Goal: Use online tool/utility: Utilize a website feature to perform a specific function

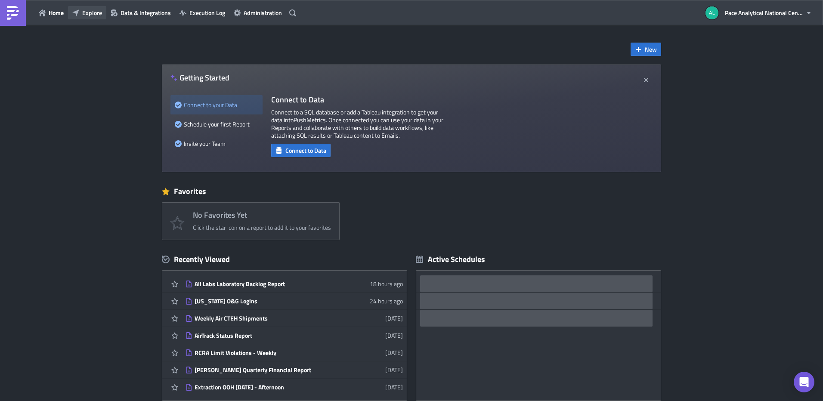
click at [89, 16] on span "Explore" at bounding box center [92, 12] width 20 height 9
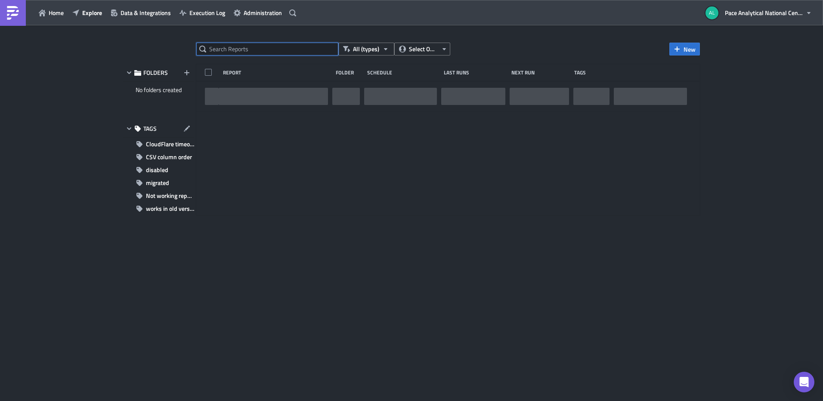
click at [234, 49] on input "text" at bounding box center [267, 49] width 142 height 13
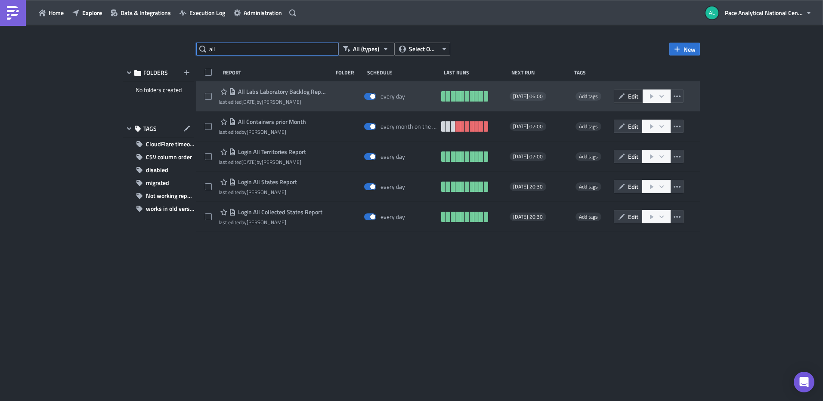
type input "all"
click at [626, 95] on button "Edit" at bounding box center [628, 96] width 29 height 13
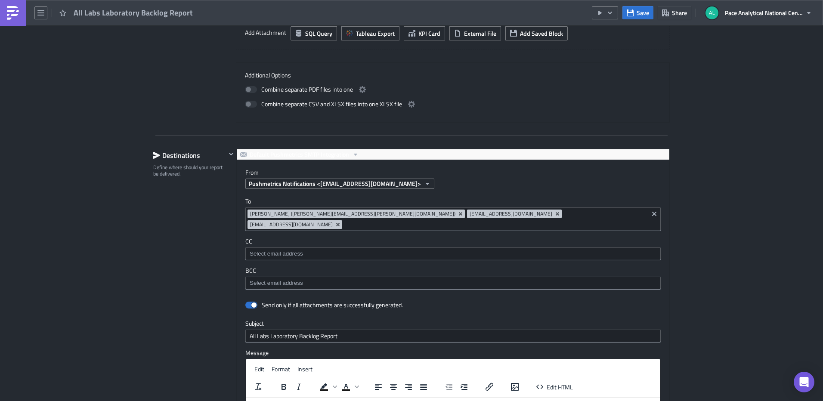
scroll to position [493, 0]
